Goal: Task Accomplishment & Management: Use online tool/utility

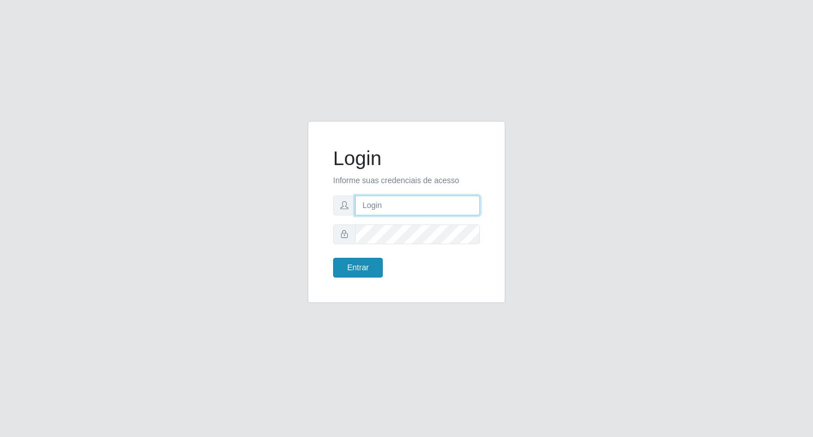
type input "rejane@bcruzarmas"
click at [364, 265] on button "Entrar" at bounding box center [358, 268] width 50 height 20
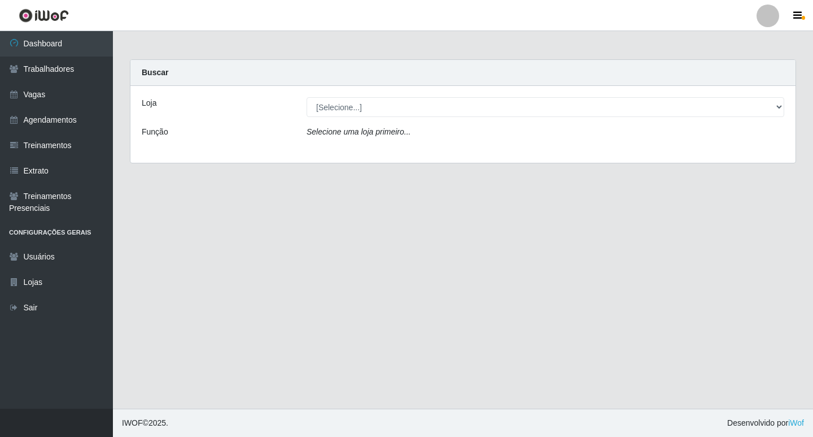
click at [320, 131] on icon "Selecione uma loja primeiro..." at bounding box center [359, 131] width 104 height 9
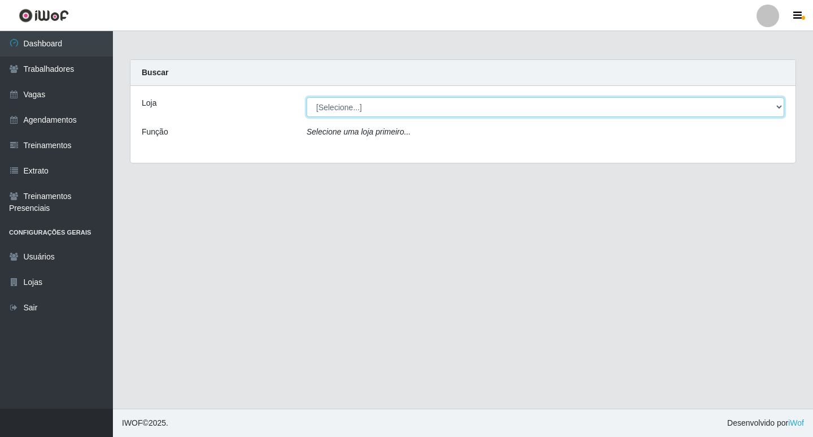
click at [328, 98] on select "[Selecione...] Bemais Supermercados - Cruz das Armas" at bounding box center [546, 107] width 478 height 20
select select "412"
click at [307, 97] on select "[Selecione...] Bemais Supermercados - Cruz das Armas" at bounding box center [546, 107] width 478 height 20
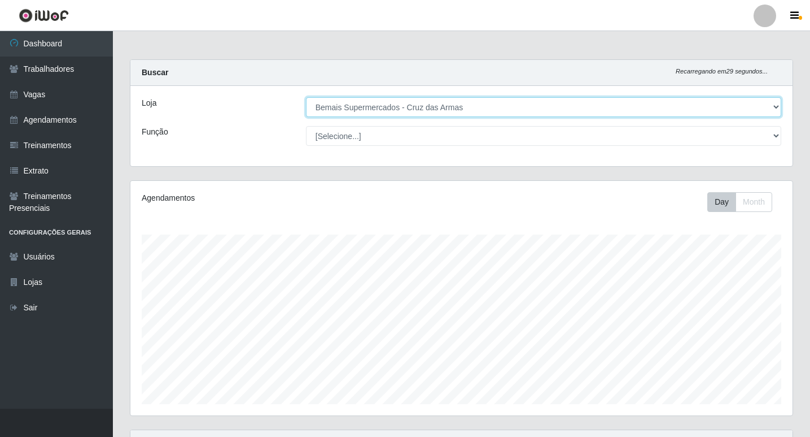
scroll to position [234, 662]
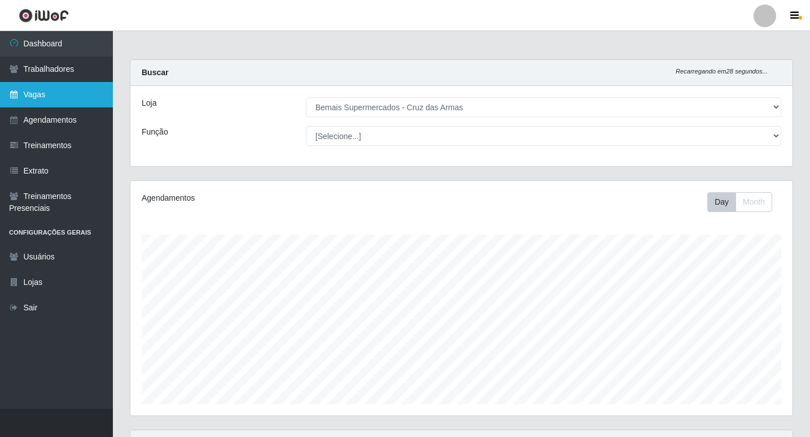
click at [49, 99] on link "Vagas" at bounding box center [56, 94] width 113 height 25
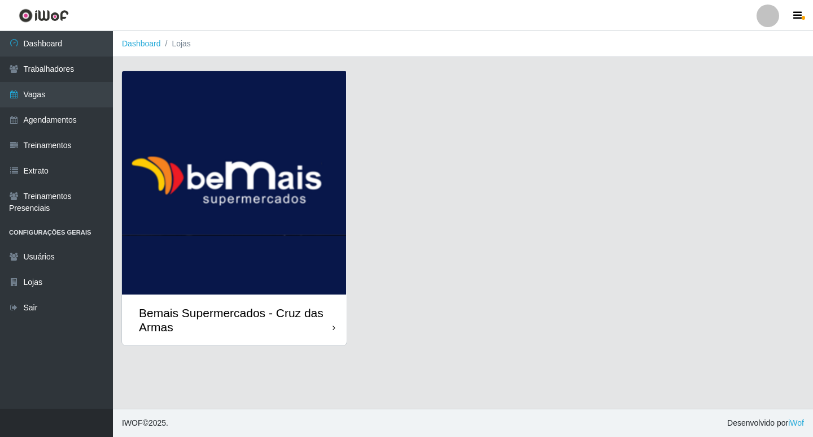
click at [322, 160] on img at bounding box center [234, 182] width 225 height 223
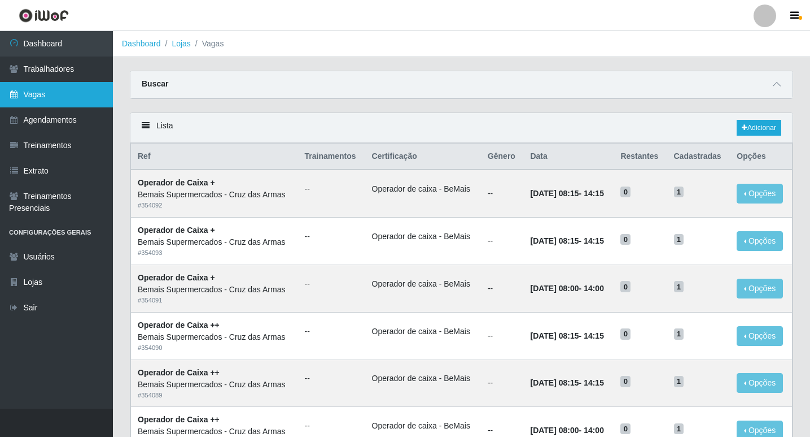
click at [54, 101] on link "Vagas" at bounding box center [56, 94] width 113 height 25
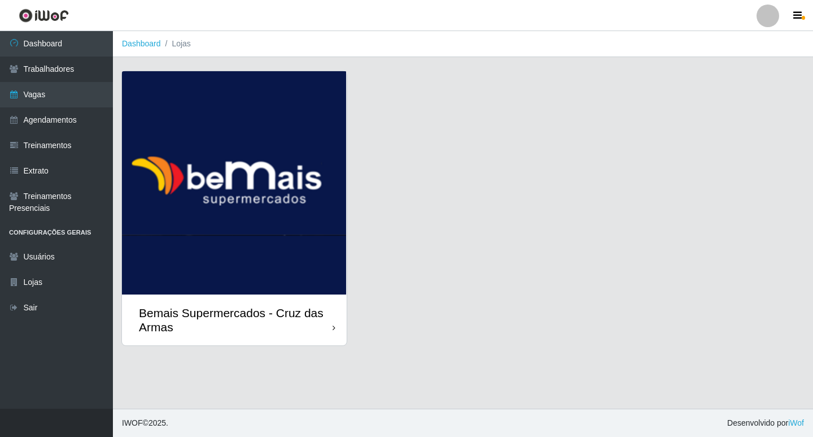
click at [252, 239] on img at bounding box center [234, 182] width 225 height 223
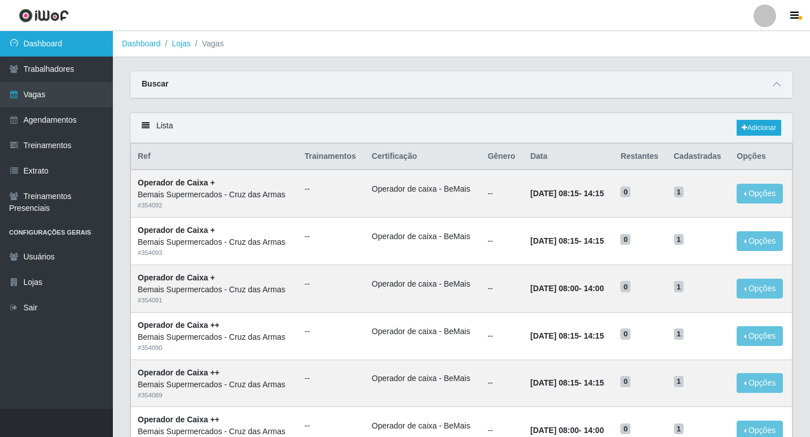
click at [57, 42] on link "Dashboard" at bounding box center [56, 43] width 113 height 25
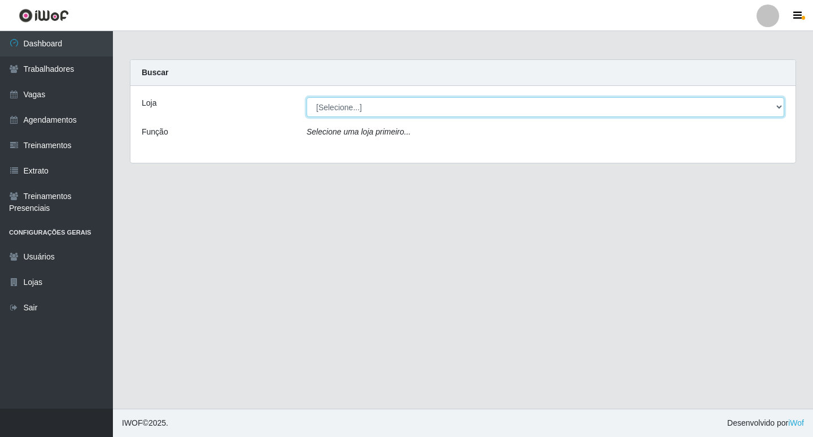
click at [781, 107] on select "[Selecione...] Bemais Supermercados - Cruz das Armas" at bounding box center [546, 107] width 478 height 20
select select "412"
click at [307, 97] on select "[Selecione...] Bemais Supermercados - Cruz das Armas" at bounding box center [546, 107] width 478 height 20
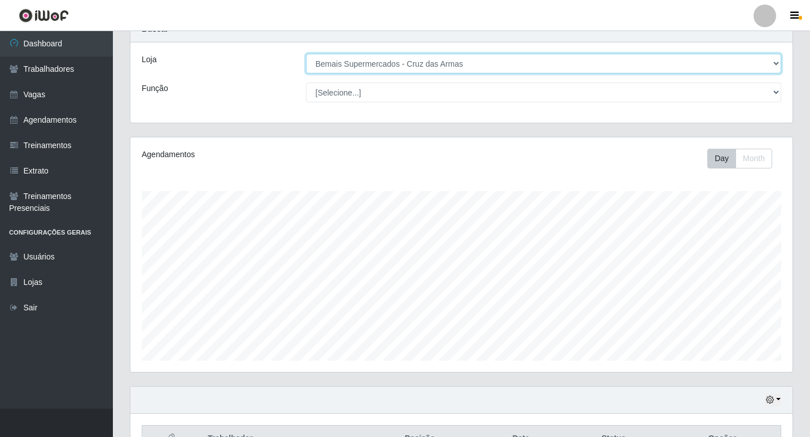
scroll to position [112, 0]
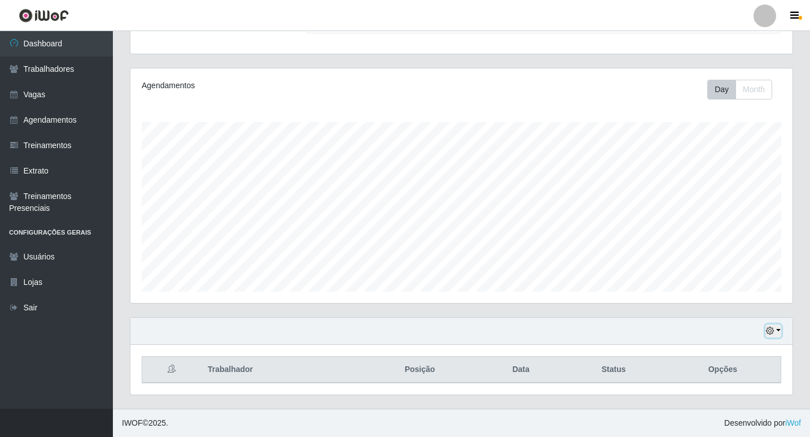
click at [774, 328] on icon "button" at bounding box center [770, 330] width 8 height 8
click at [718, 297] on button "1 Semana" at bounding box center [736, 289] width 89 height 24
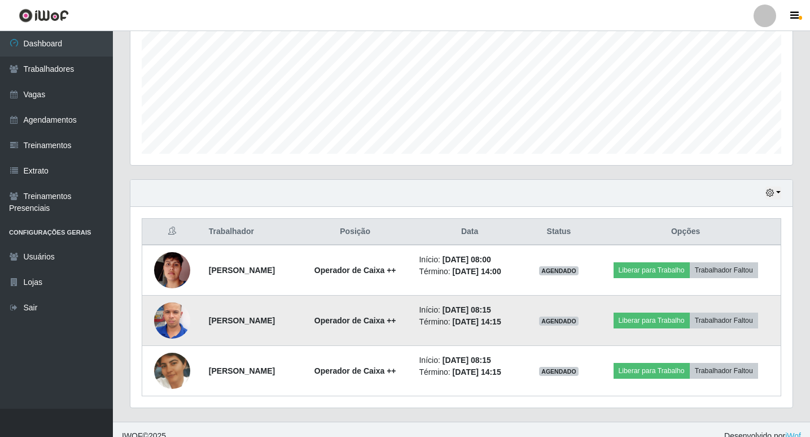
scroll to position [263, 0]
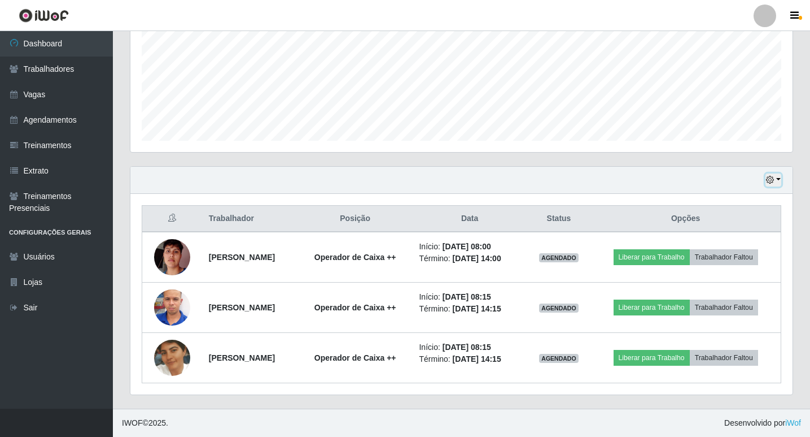
click at [776, 180] on button "button" at bounding box center [774, 179] width 16 height 13
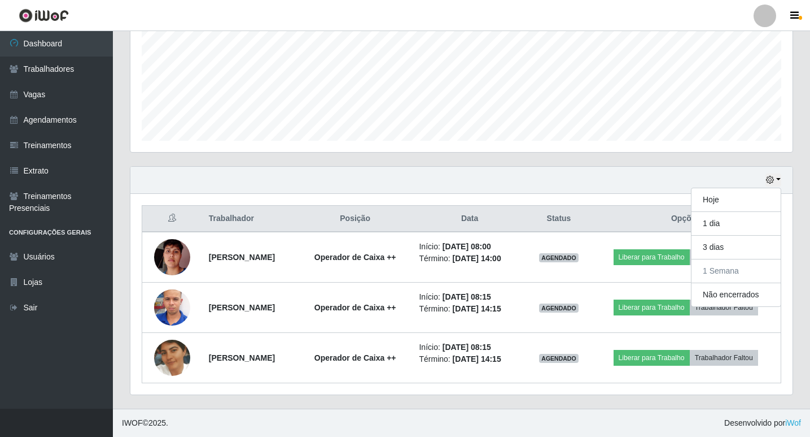
click at [638, 191] on div "Hoje 1 dia 3 dias 1 Semana Não encerrados" at bounding box center [461, 180] width 662 height 27
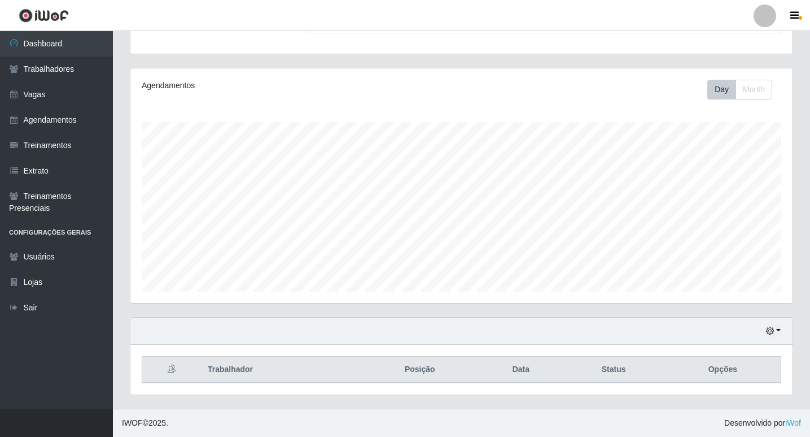
scroll to position [112, 0]
click at [781, 328] on button "button" at bounding box center [774, 330] width 16 height 13
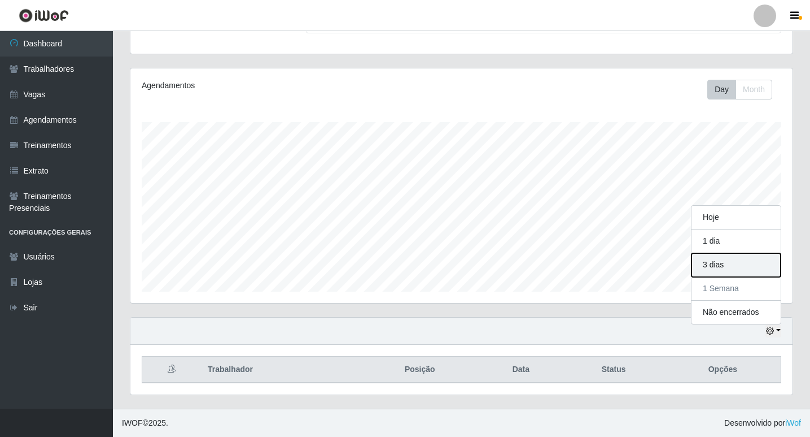
click at [713, 264] on button "3 dias" at bounding box center [736, 265] width 89 height 24
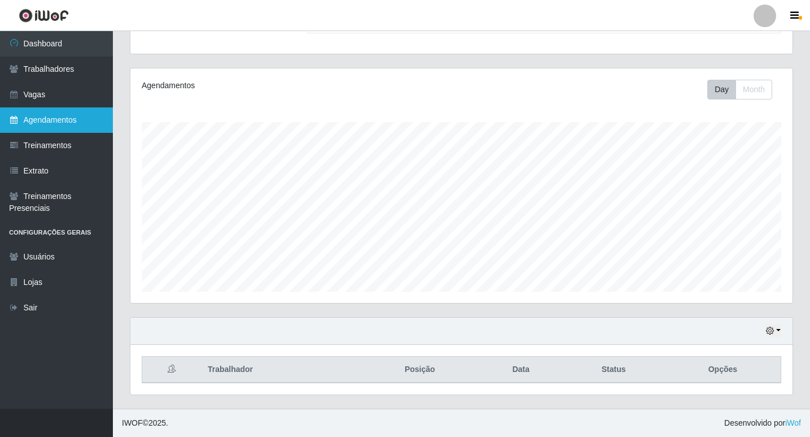
click at [53, 122] on link "Agendamentos" at bounding box center [56, 119] width 113 height 25
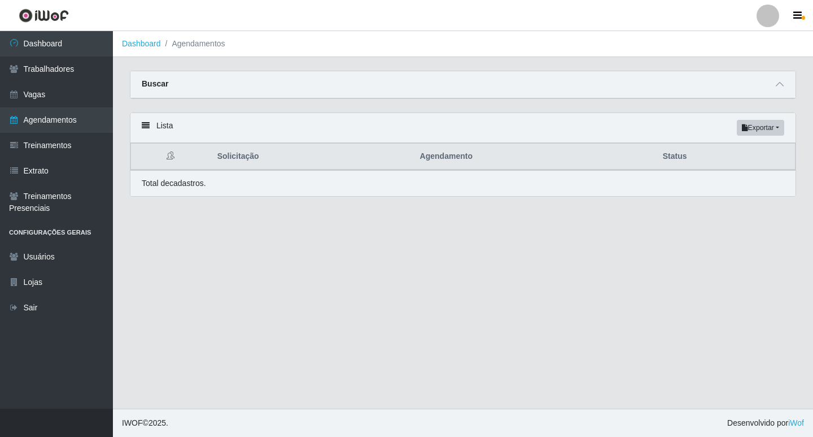
click at [155, 86] on strong "Buscar" at bounding box center [155, 83] width 27 height 9
click at [784, 88] on div "Buscar" at bounding box center [462, 84] width 665 height 27
click at [780, 86] on icon at bounding box center [780, 84] width 8 height 8
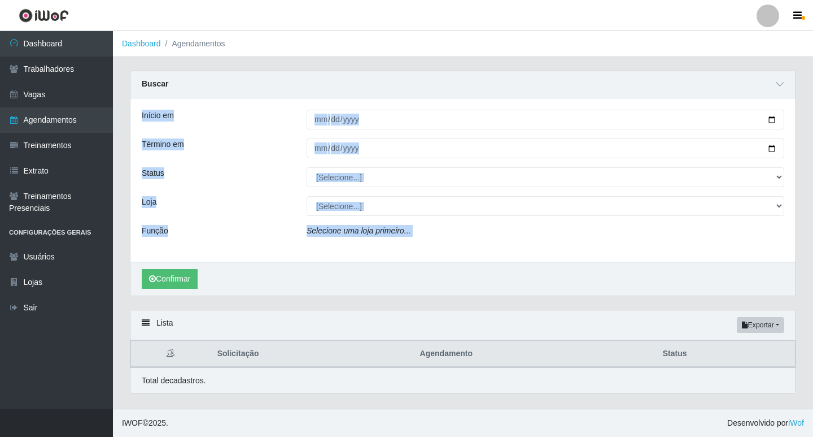
click at [350, 278] on div "Confirmar" at bounding box center [462, 278] width 665 height 34
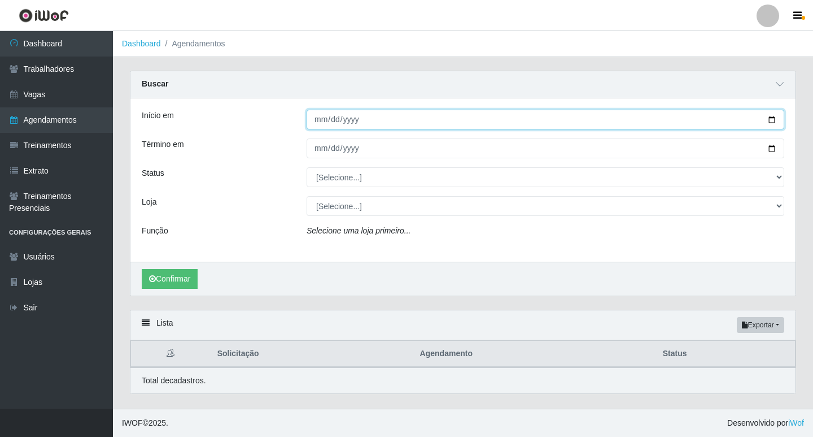
click at [320, 119] on input "Início em" at bounding box center [546, 120] width 478 height 20
type input "[DATE]"
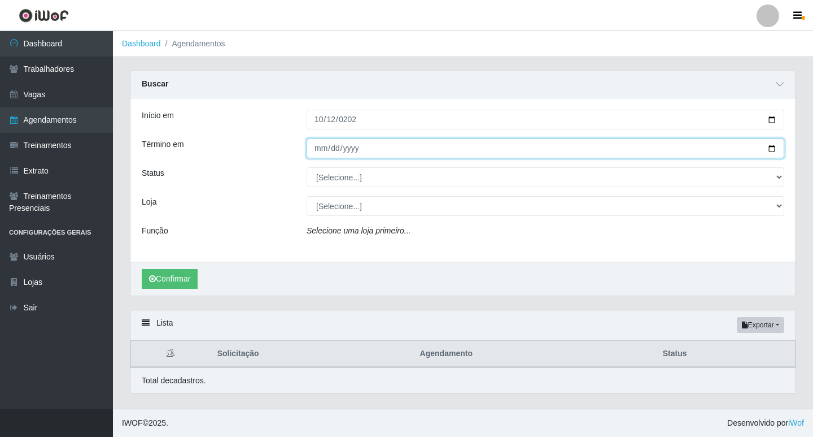
click at [316, 146] on input "Término em" at bounding box center [546, 148] width 478 height 20
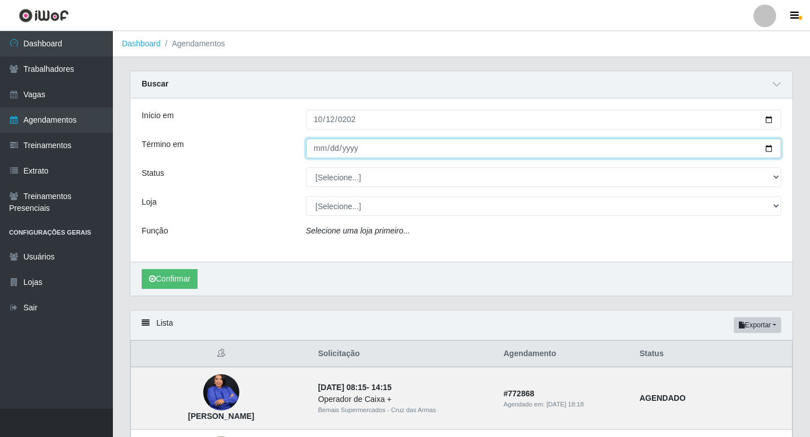
click at [316, 146] on input "Término em" at bounding box center [544, 148] width 476 height 20
type input "[DATE]"
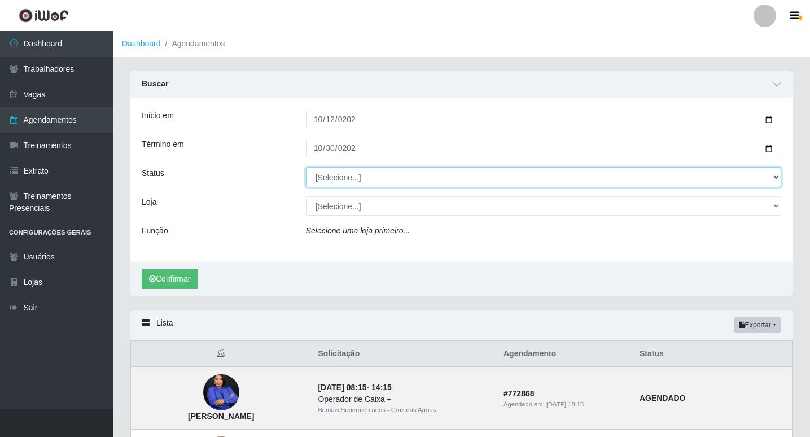
drag, startPoint x: 339, startPoint y: 185, endPoint x: 337, endPoint y: 178, distance: 7.1
click at [338, 184] on select "[Selecione...] AGENDADO AGUARDANDO LIBERAR EM ANDAMENTO EM REVISÃO FINALIZADO C…" at bounding box center [544, 177] width 476 height 20
select select "AGENDADO"
click at [306, 168] on select "[Selecione...] AGENDADO AGUARDANDO LIBERAR EM ANDAMENTO EM REVISÃO FINALIZADO C…" at bounding box center [544, 177] width 476 height 20
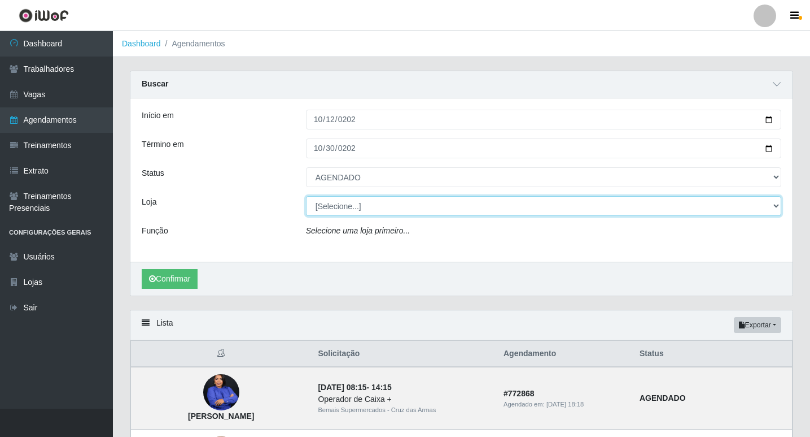
click at [319, 208] on select "[Selecione...] Bemais Supermercados - Cruz das Armas" at bounding box center [544, 206] width 476 height 20
select select "412"
click at [306, 197] on select "[Selecione...] Bemais Supermercados - Cruz das Armas" at bounding box center [544, 206] width 476 height 20
